Goal: Transaction & Acquisition: Purchase product/service

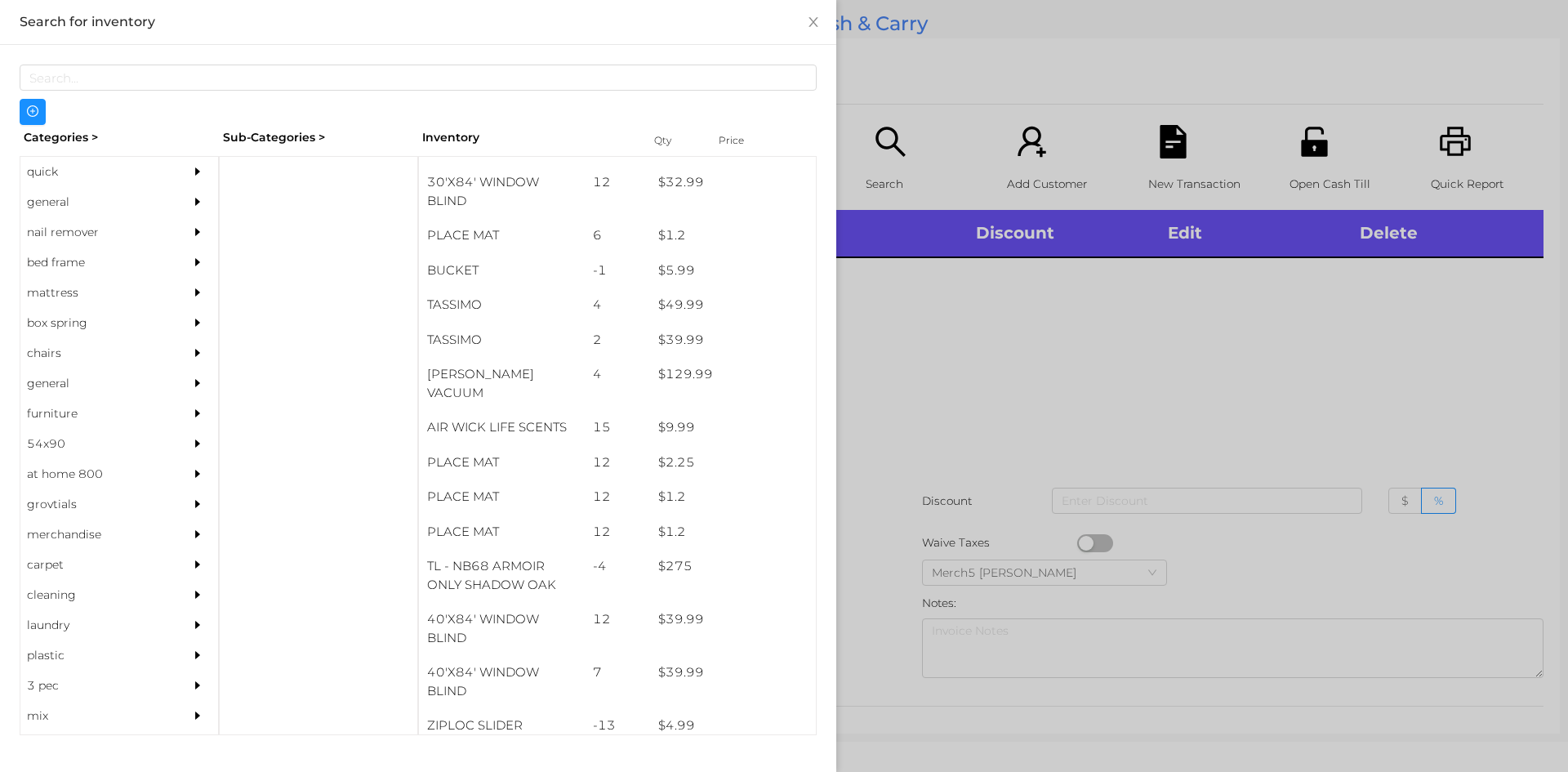
scroll to position [1864, 0]
click at [57, 203] on div "general" at bounding box center [94, 202] width 149 height 30
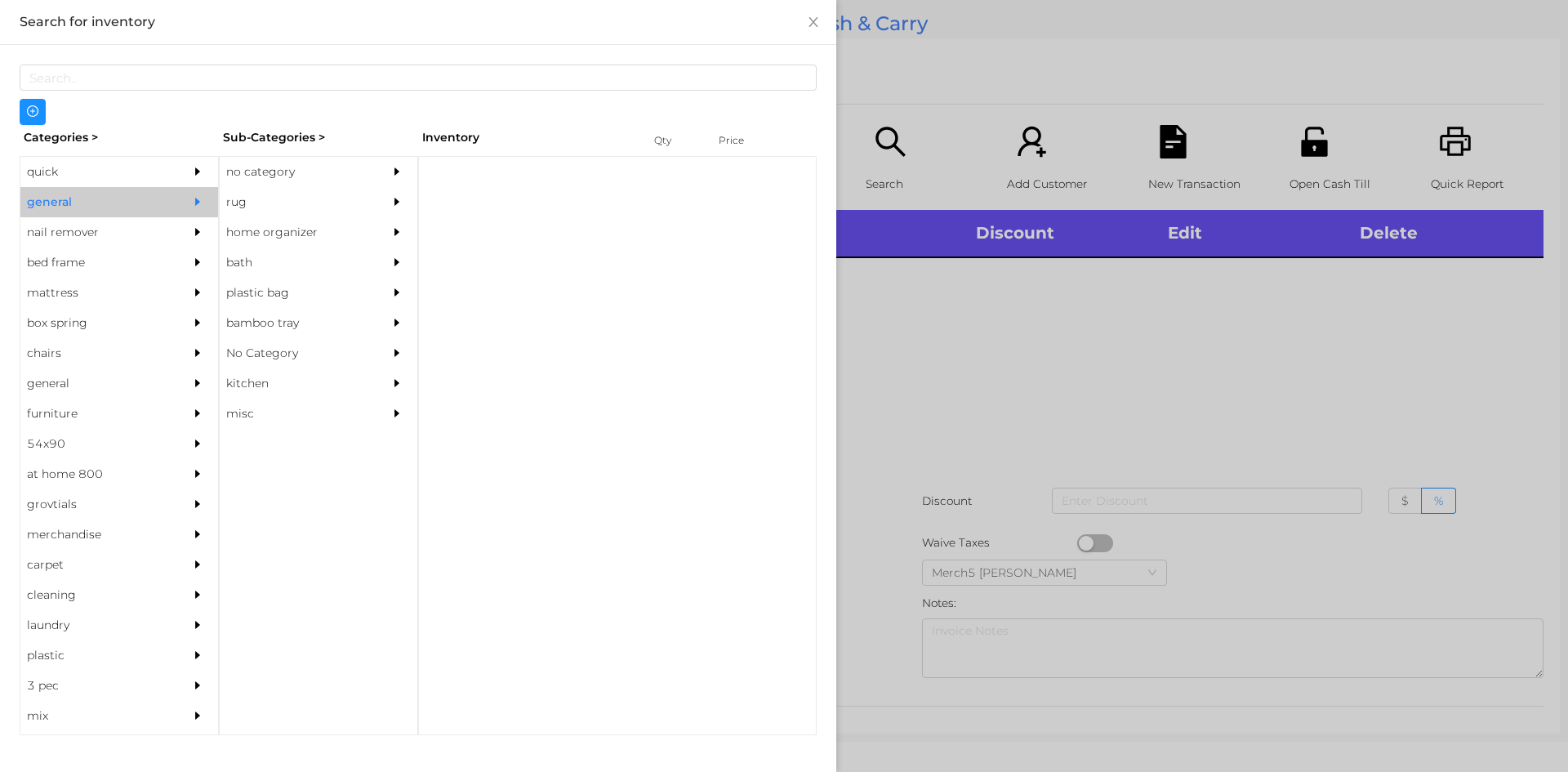
scroll to position [0, 0]
click at [268, 178] on div "no category" at bounding box center [294, 172] width 149 height 30
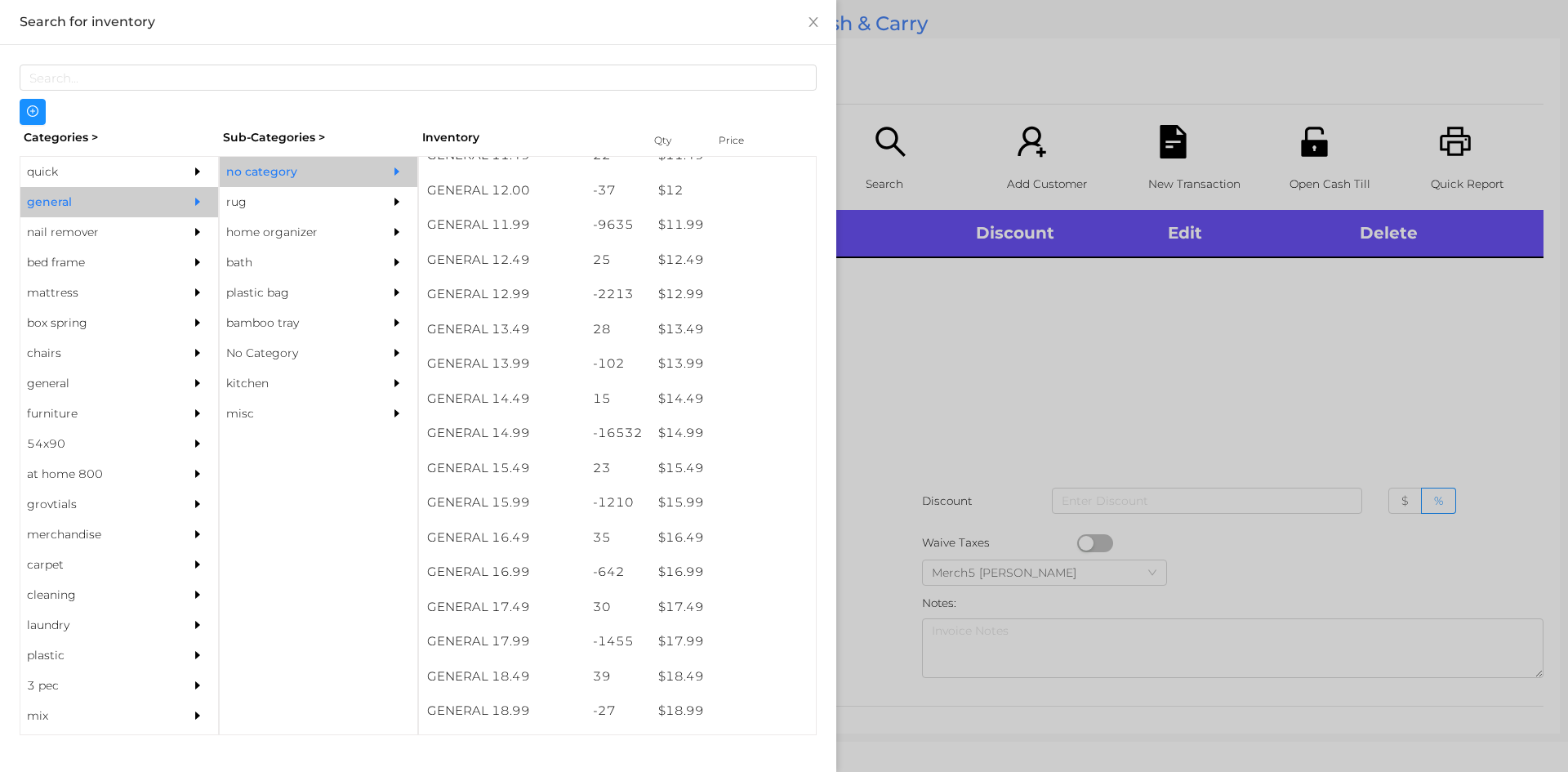
scroll to position [1149, 0]
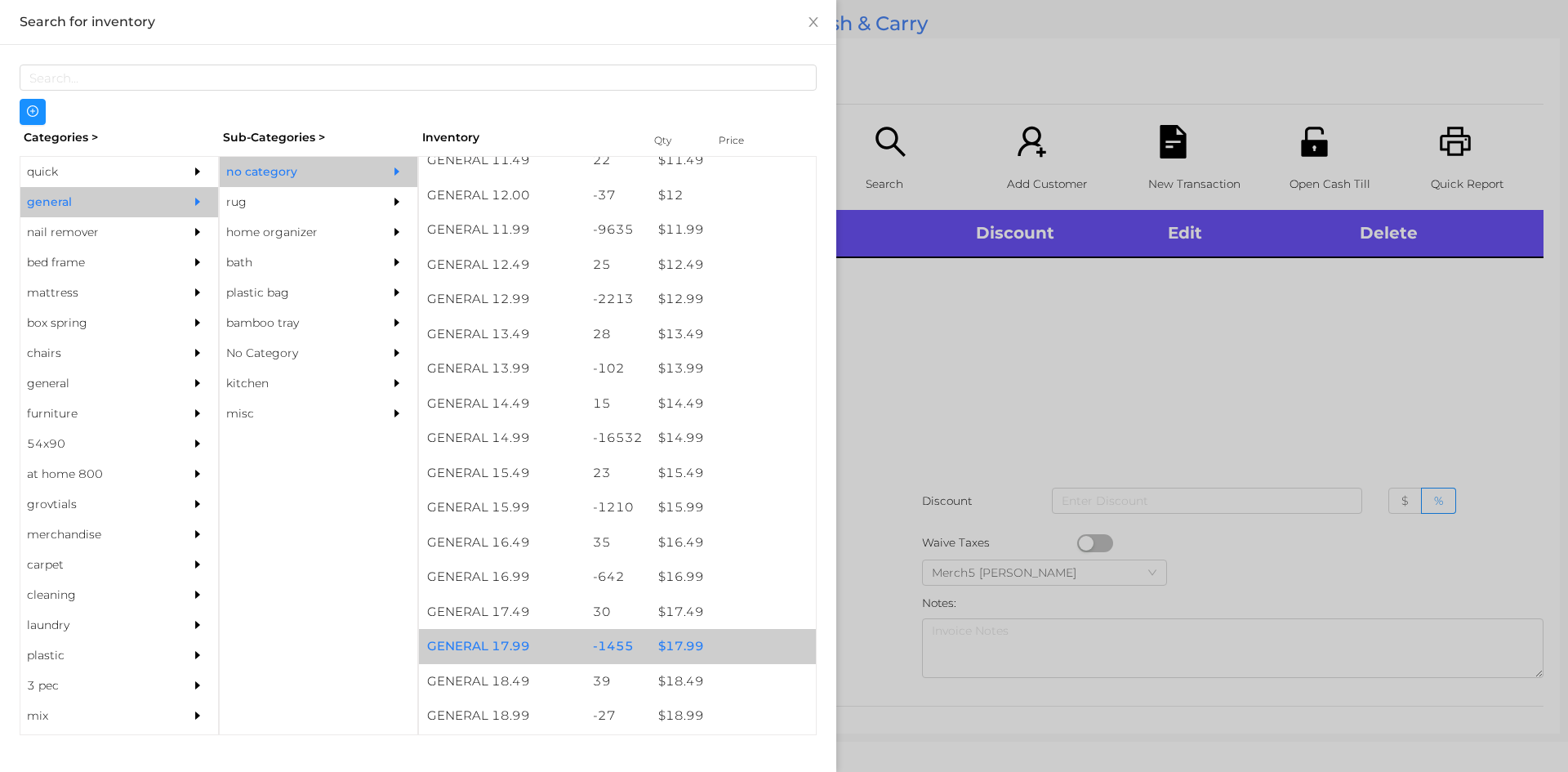
click at [682, 650] on div "$ 17.99" at bounding box center [733, 646] width 166 height 35
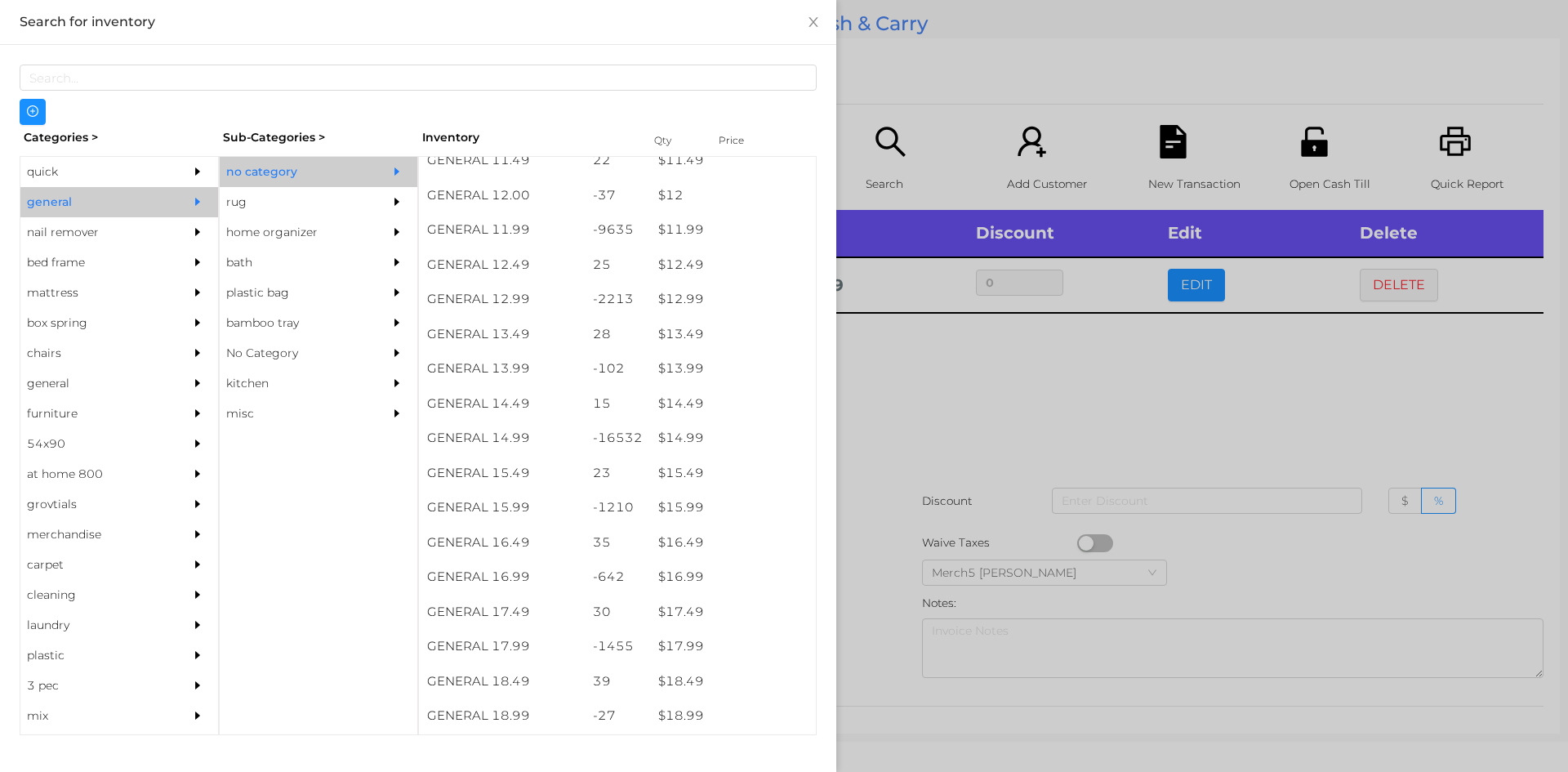
click at [909, 413] on div at bounding box center [784, 386] width 1568 height 772
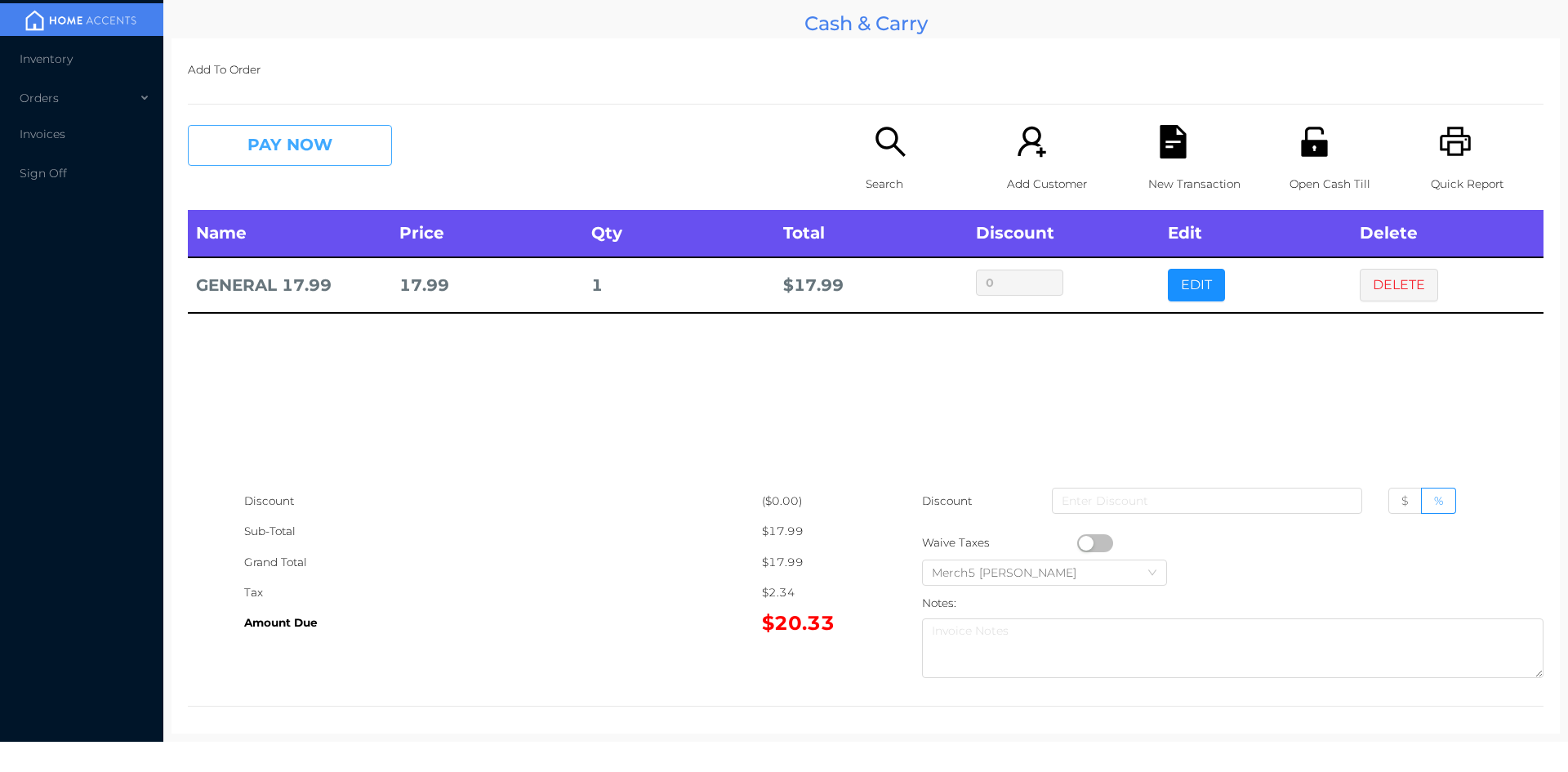
click at [345, 140] on button "PAY NOW" at bounding box center [289, 145] width 204 height 41
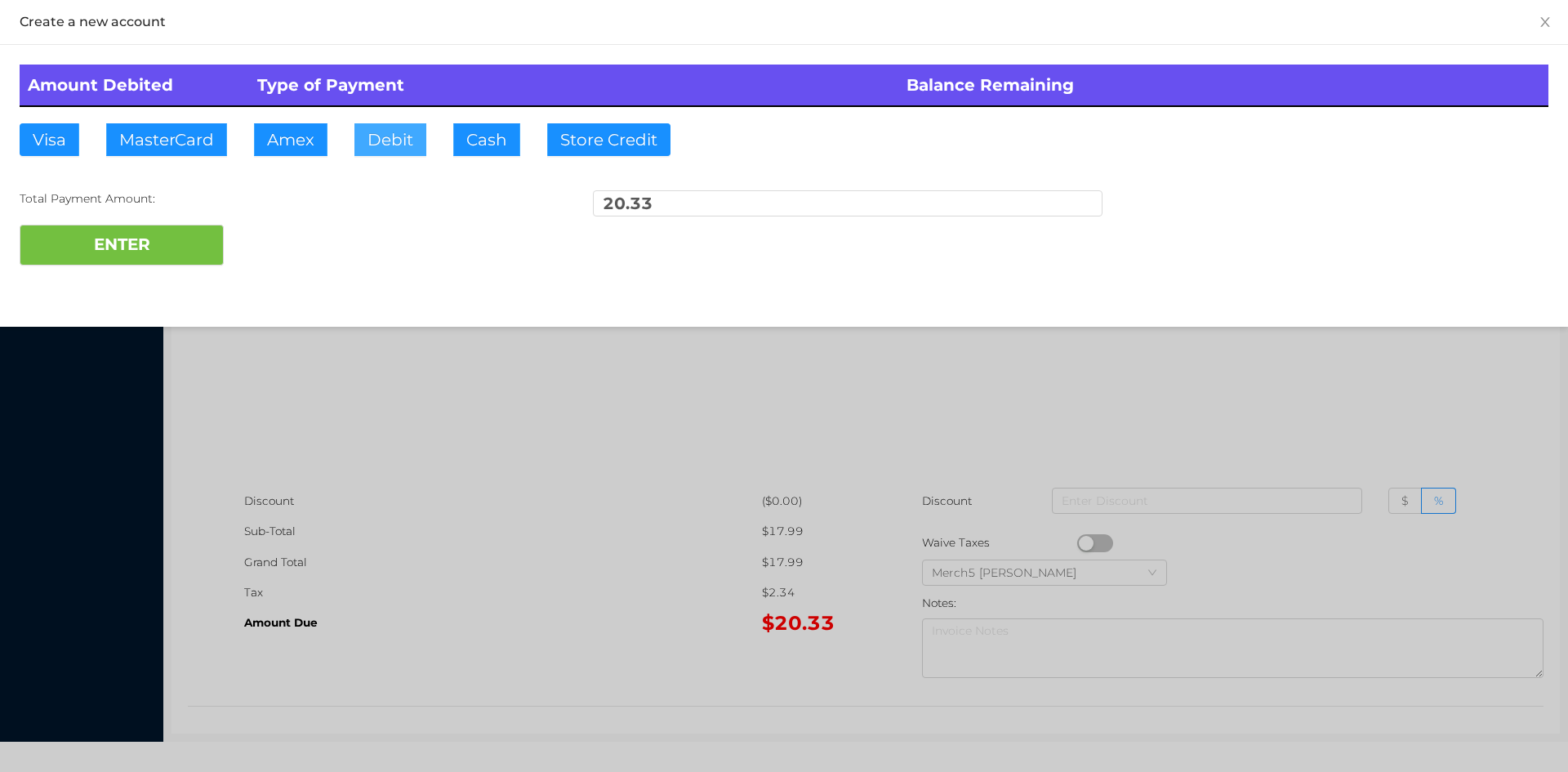
click at [388, 145] on button "Debit" at bounding box center [389, 140] width 71 height 32
click at [515, 440] on div at bounding box center [784, 386] width 1568 height 772
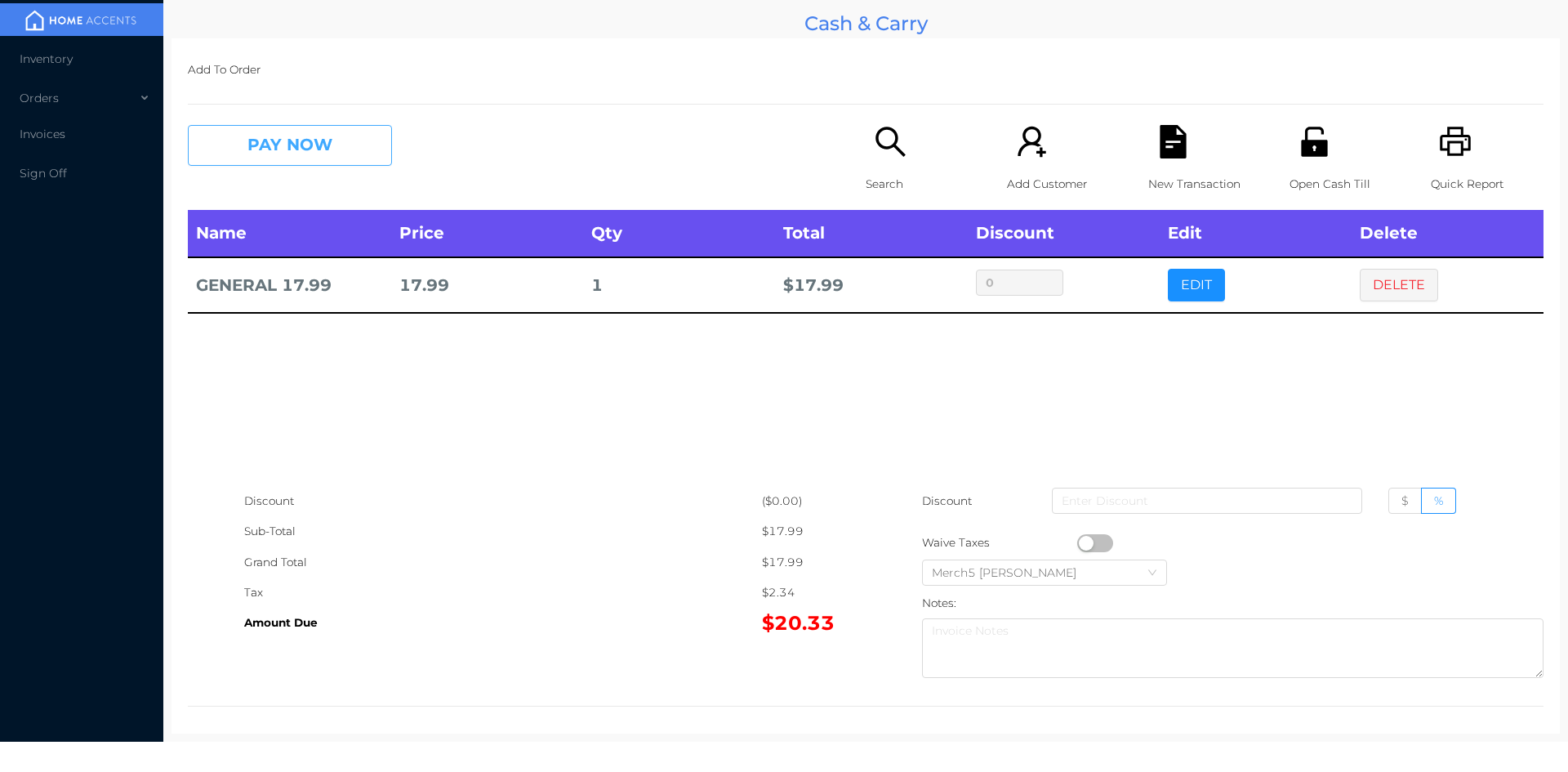
click at [336, 141] on button "PAY NOW" at bounding box center [289, 145] width 204 height 41
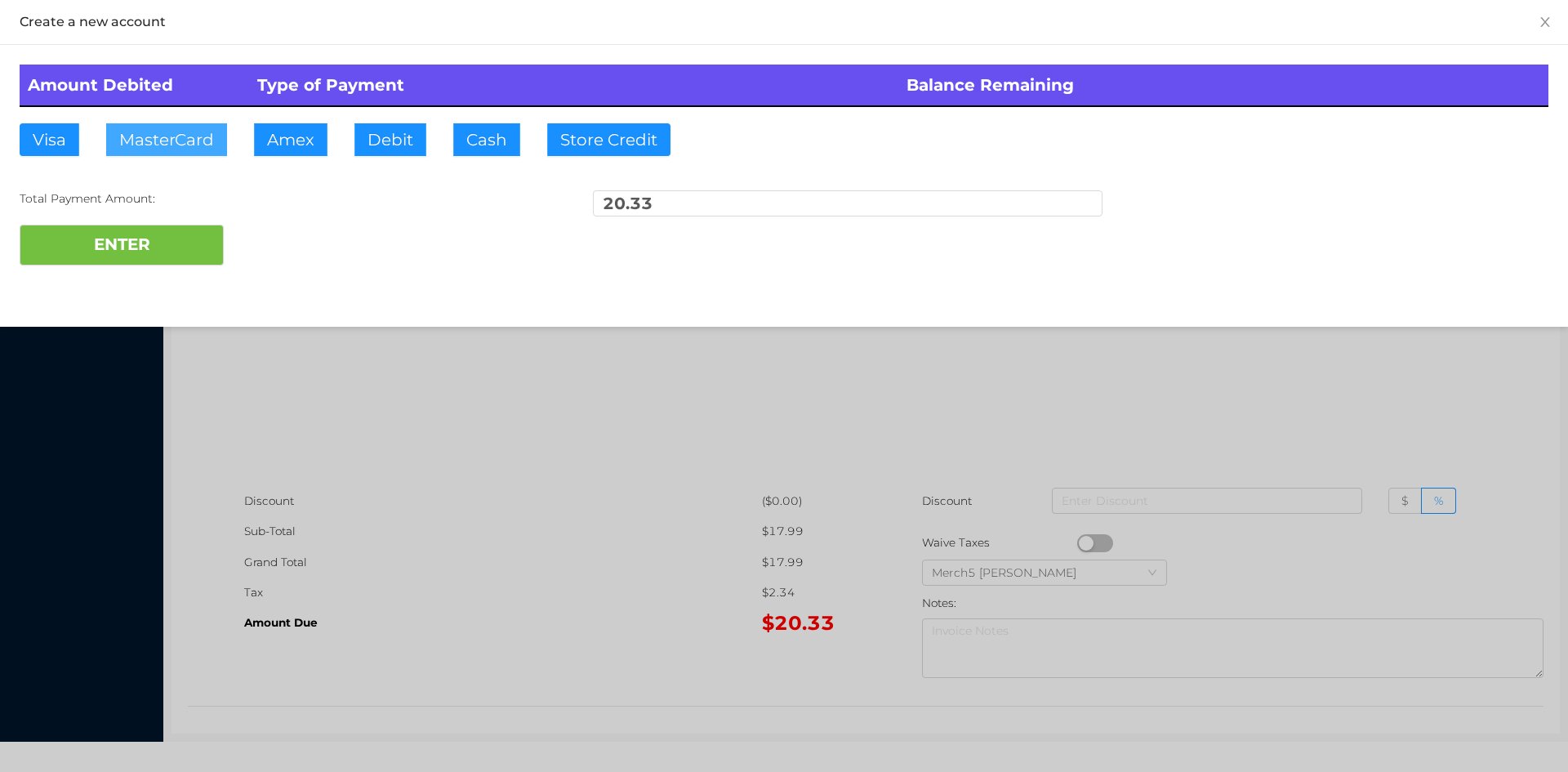
click at [185, 139] on button "MasterCard" at bounding box center [167, 140] width 121 height 32
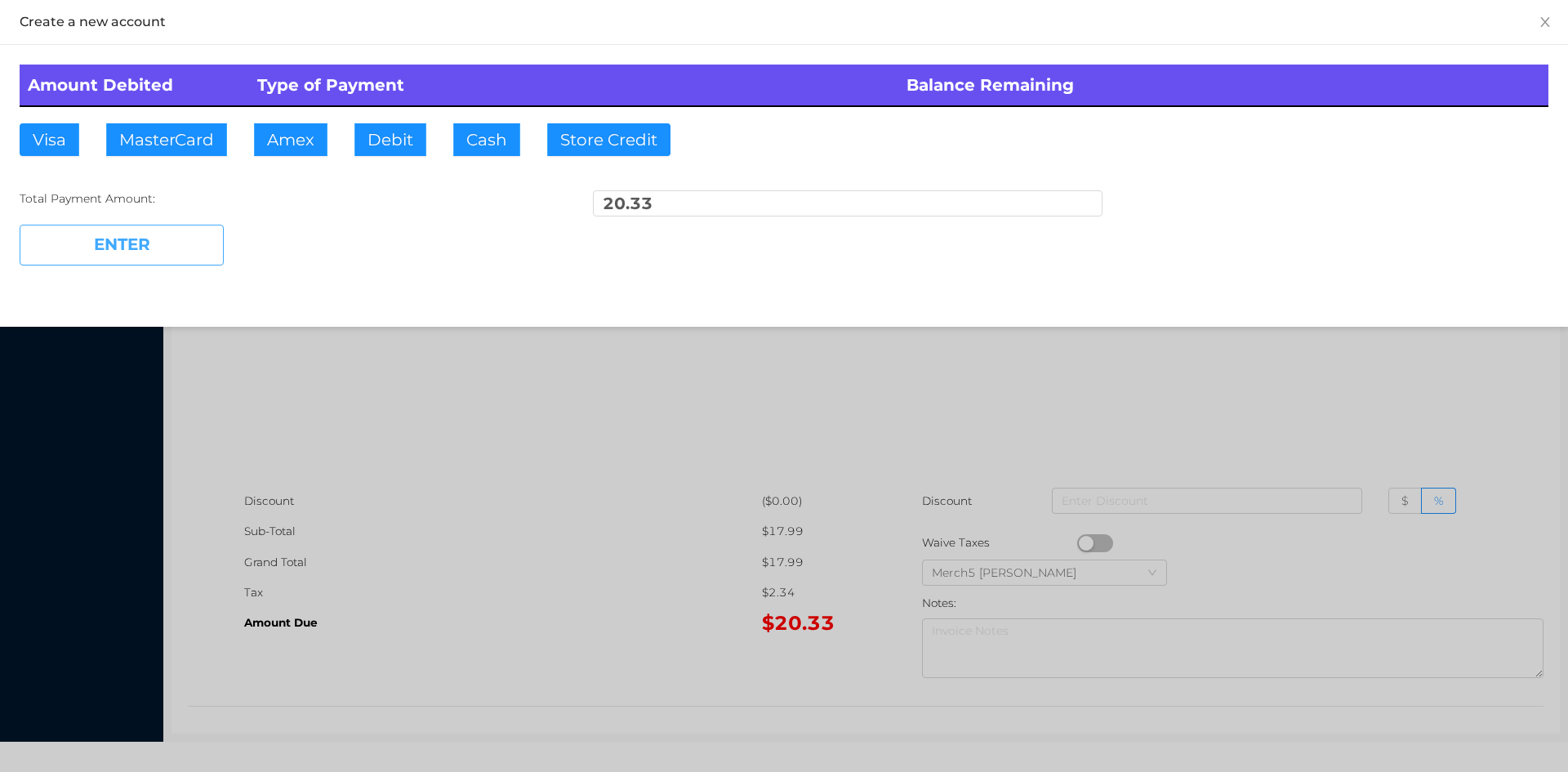
click at [139, 238] on button "ENTER" at bounding box center [122, 245] width 204 height 41
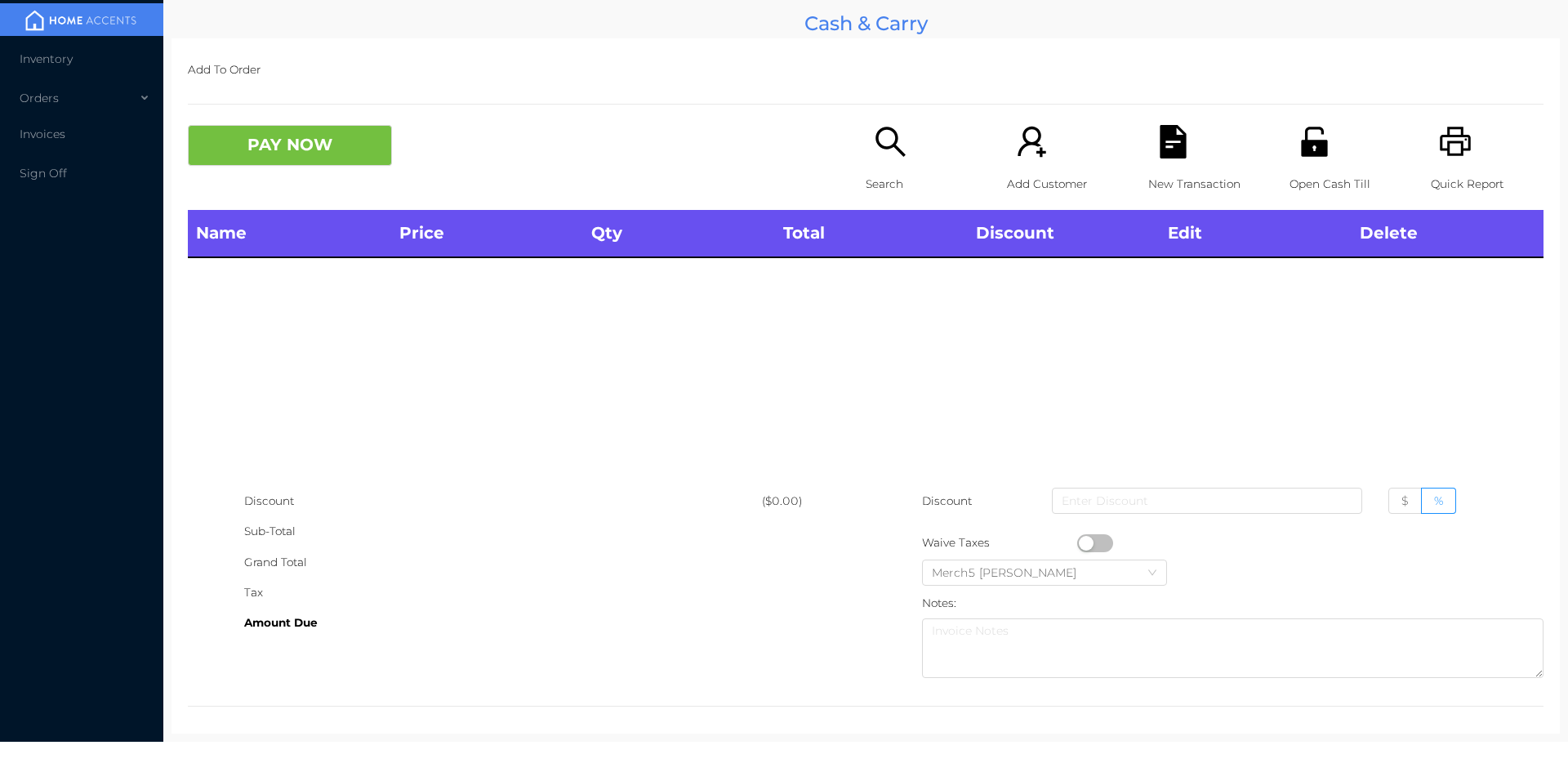
click at [1301, 151] on icon "icon: unlock" at bounding box center [1314, 141] width 26 height 30
click at [1312, 142] on icon "icon: unlock" at bounding box center [1314, 141] width 26 height 30
